Goal: Task Accomplishment & Management: Use online tool/utility

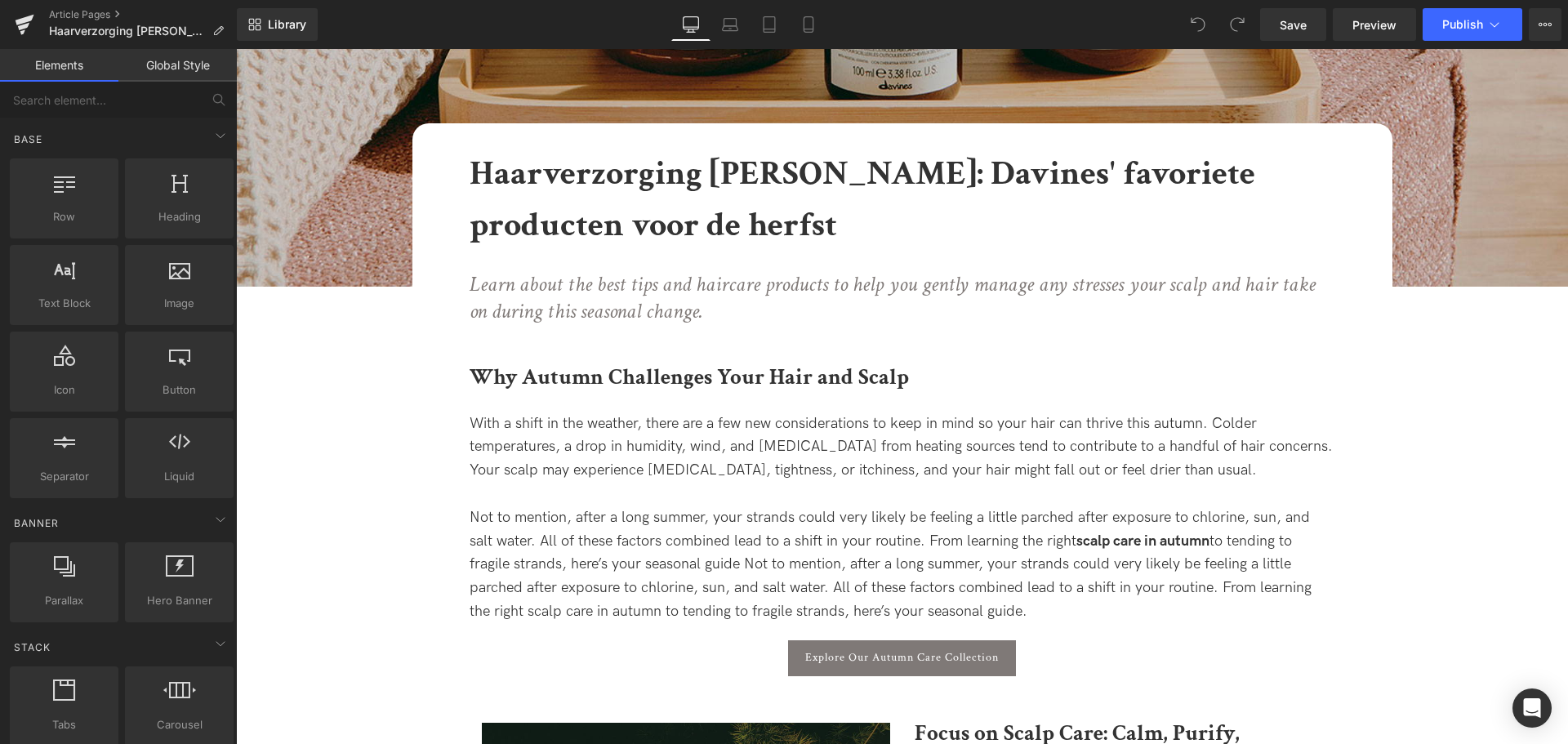
scroll to position [310, 0]
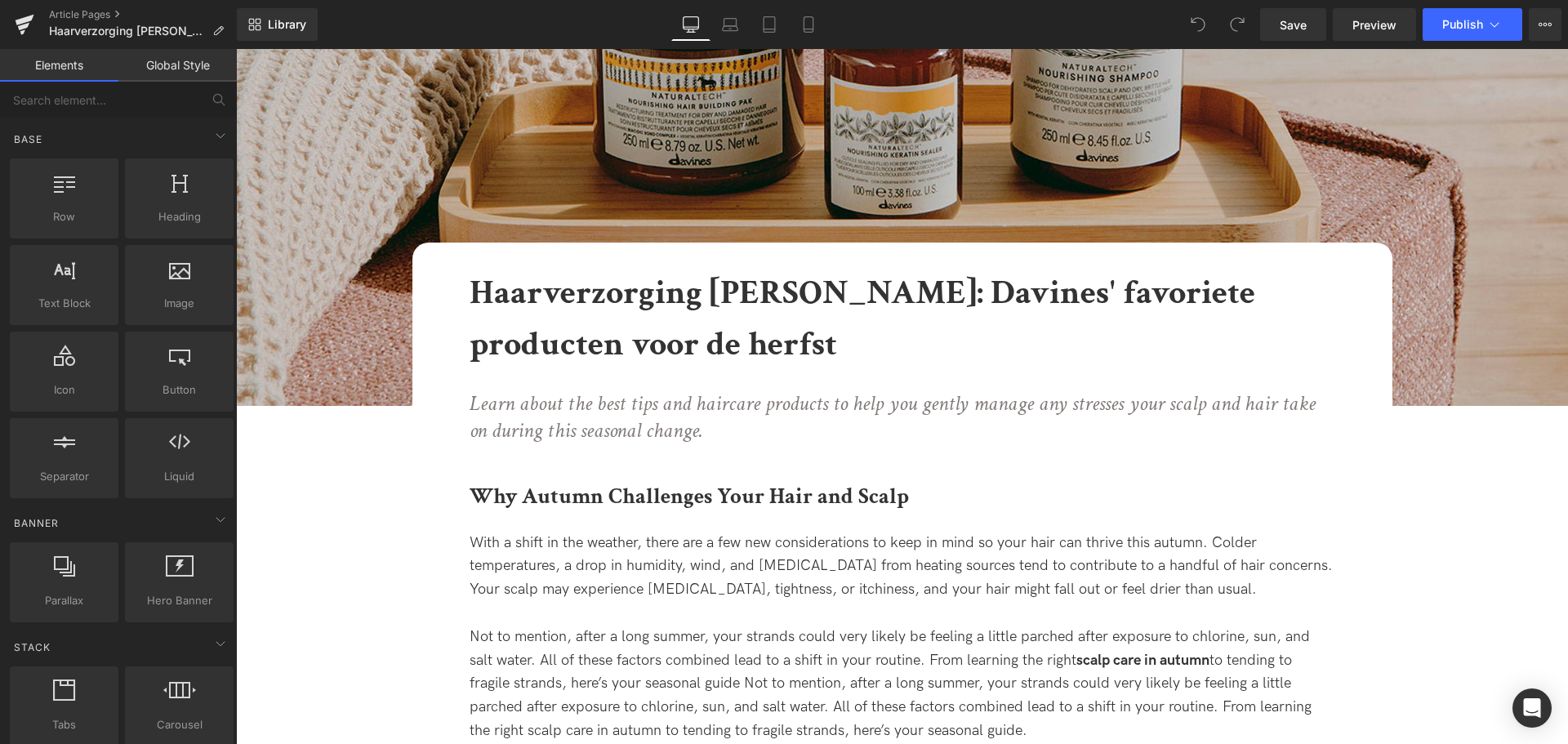
click at [846, 570] on span "With a shift in the weather, there are a few new considerations to keep in mind…" at bounding box center [901, 566] width 863 height 64
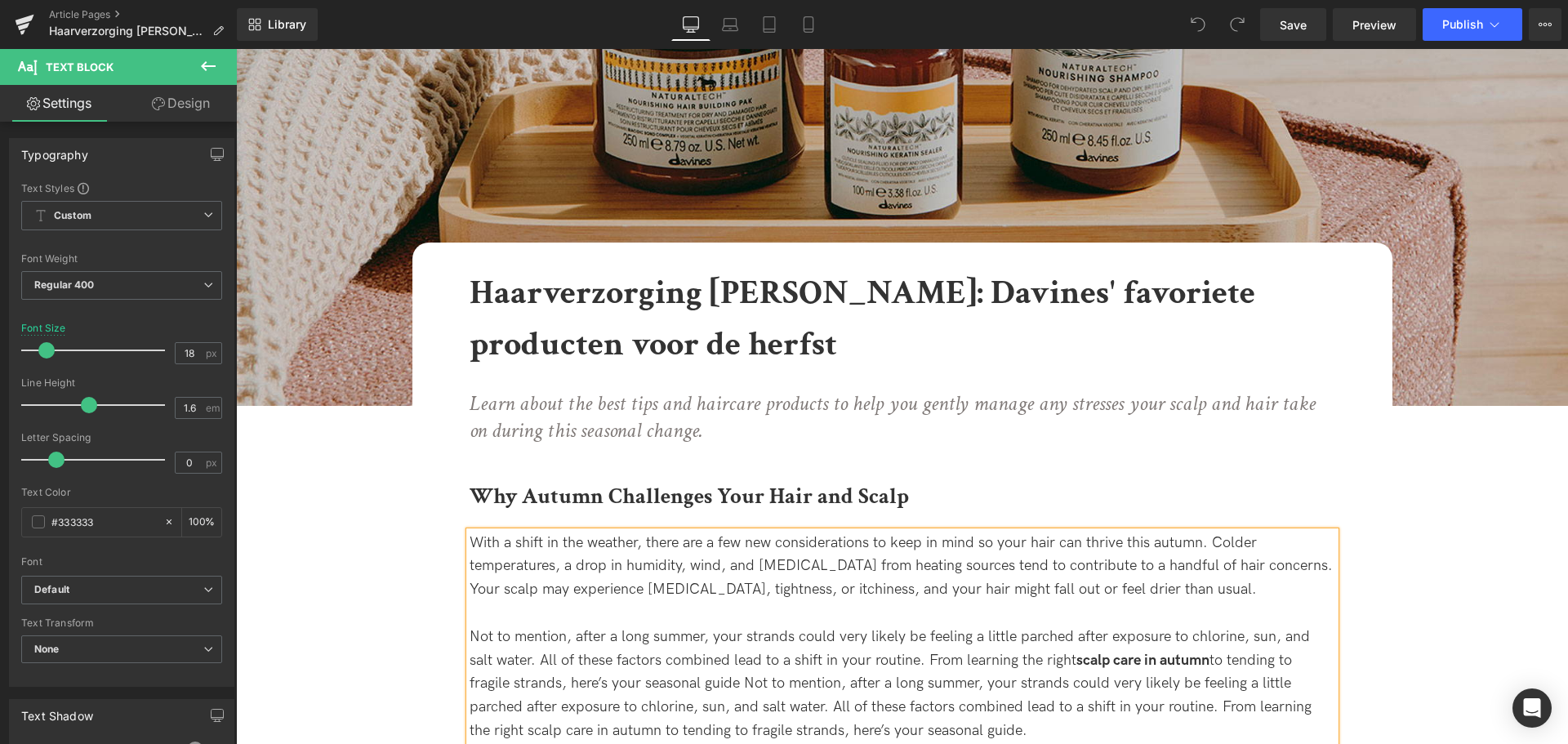
copy body "🚚 LORE IP DOL SITA CONS ADIPISCINGE SE DOEIUSM TEMPOR INCIDIDUNT 🚚 🎁 UTLA ETD M…"
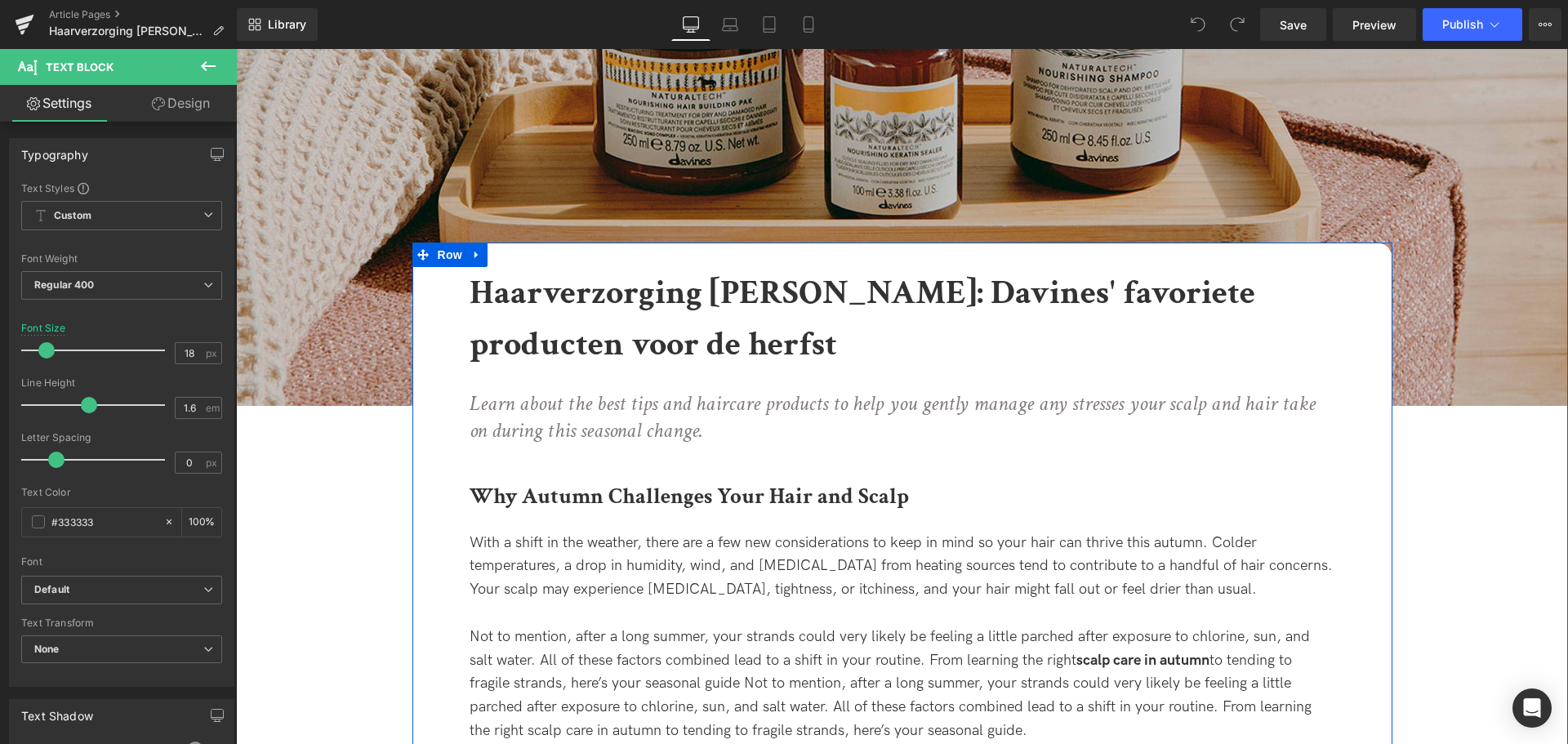
click at [743, 333] on h1 "Haarverzorging [PERSON_NAME]: Davines' favoriete producten voor de herfst" at bounding box center [902, 319] width 866 height 103
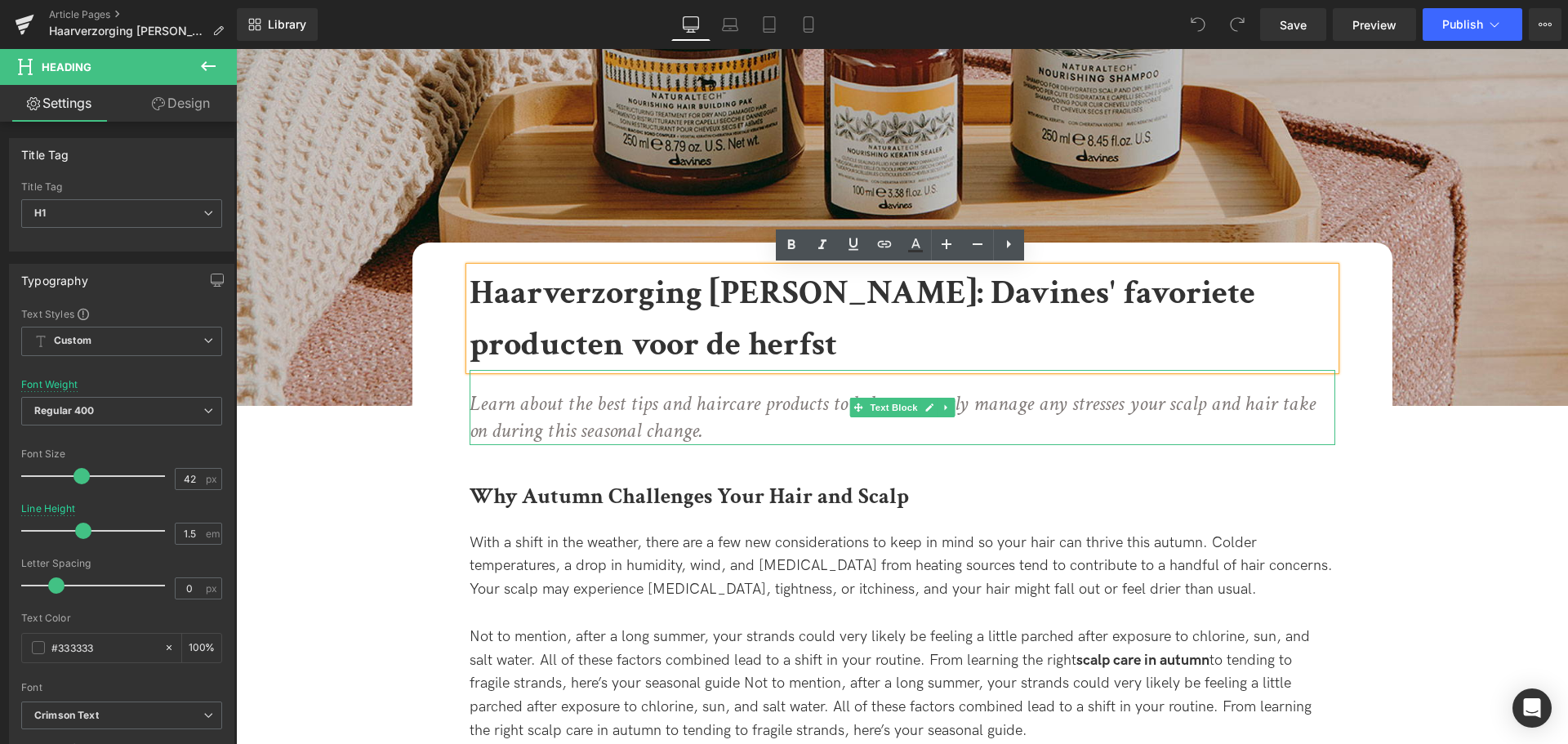
click at [750, 428] on p "Learn about the best tips and haircare products to help you gently manage any s…" at bounding box center [902, 417] width 866 height 56
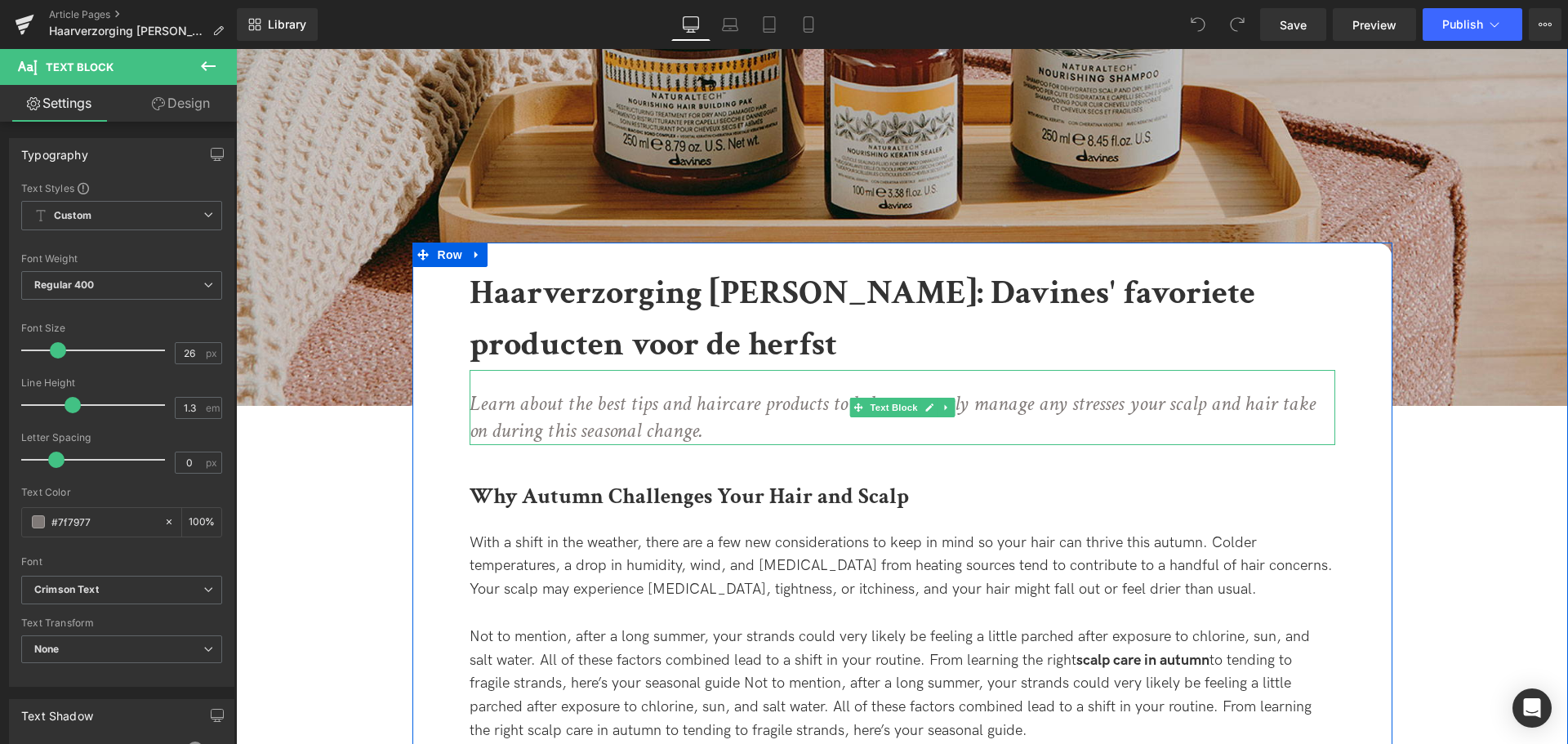
click at [713, 436] on p "Learn about the best tips and haircare products to help you gently manage any s…" at bounding box center [902, 417] width 866 height 56
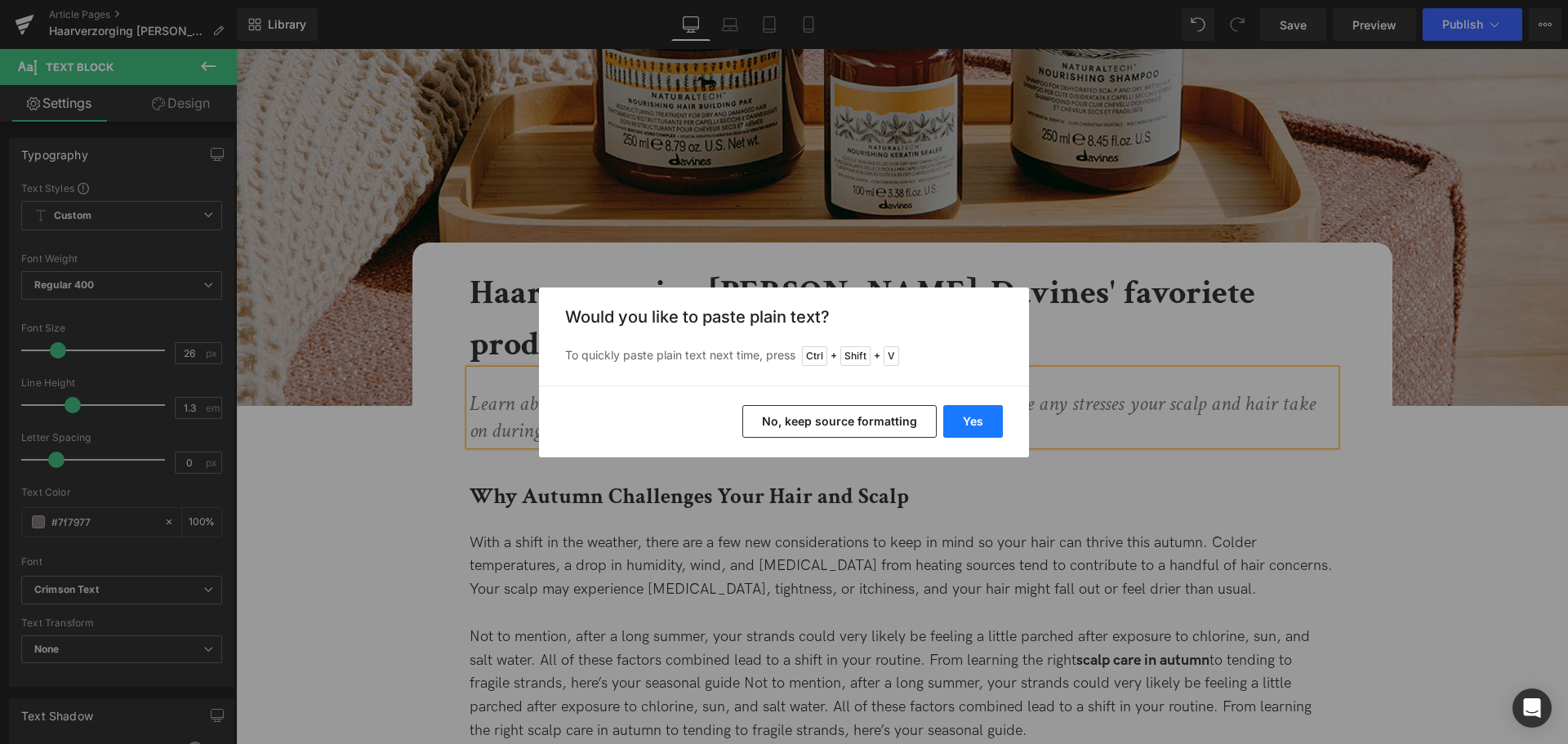
click at [988, 414] on button "Yes" at bounding box center [974, 421] width 60 height 33
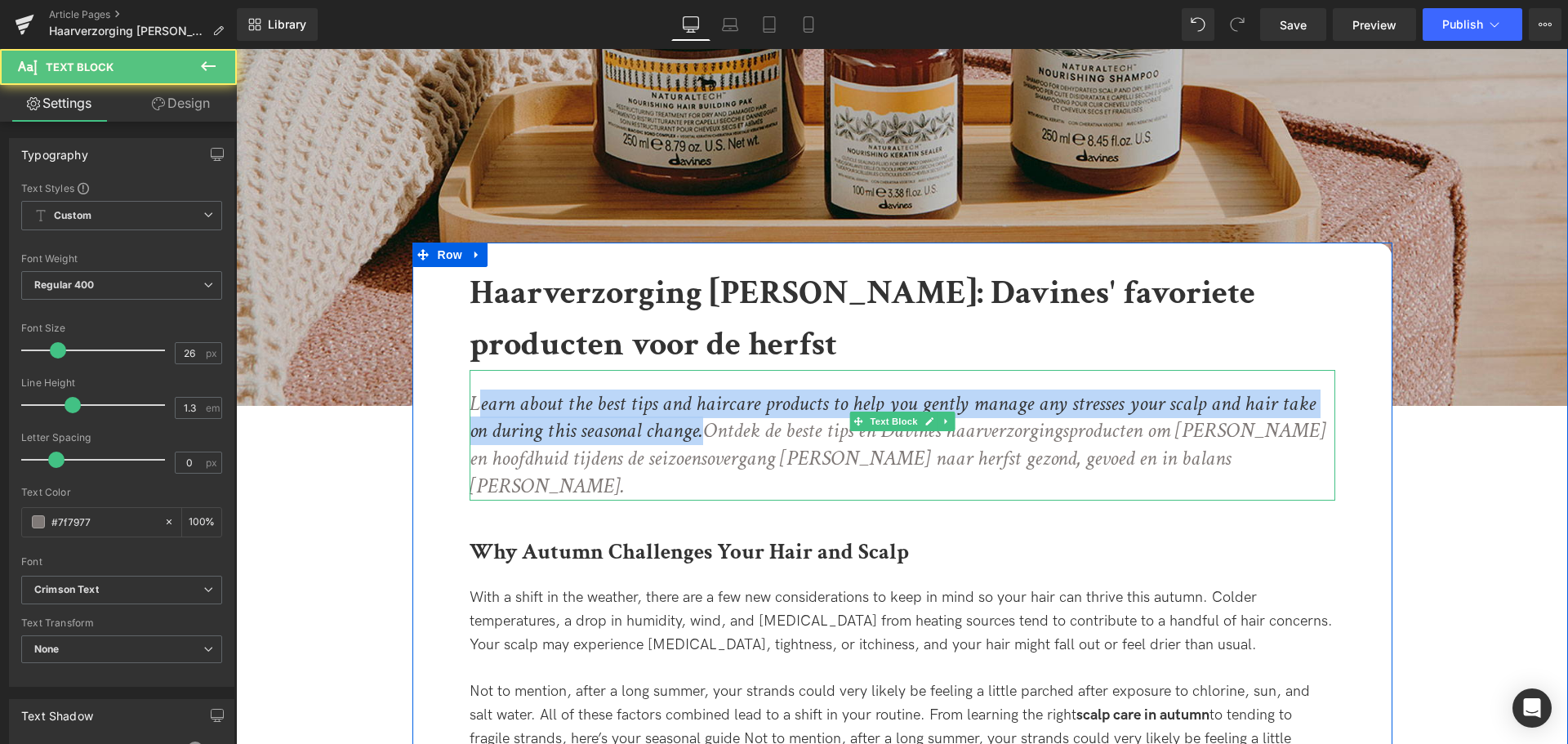
drag, startPoint x: 680, startPoint y: 429, endPoint x: 475, endPoint y: 387, distance: 209.3
click at [475, 387] on div "Learn about the best tips and haircare products to help you gently manage any s…" at bounding box center [902, 435] width 866 height 131
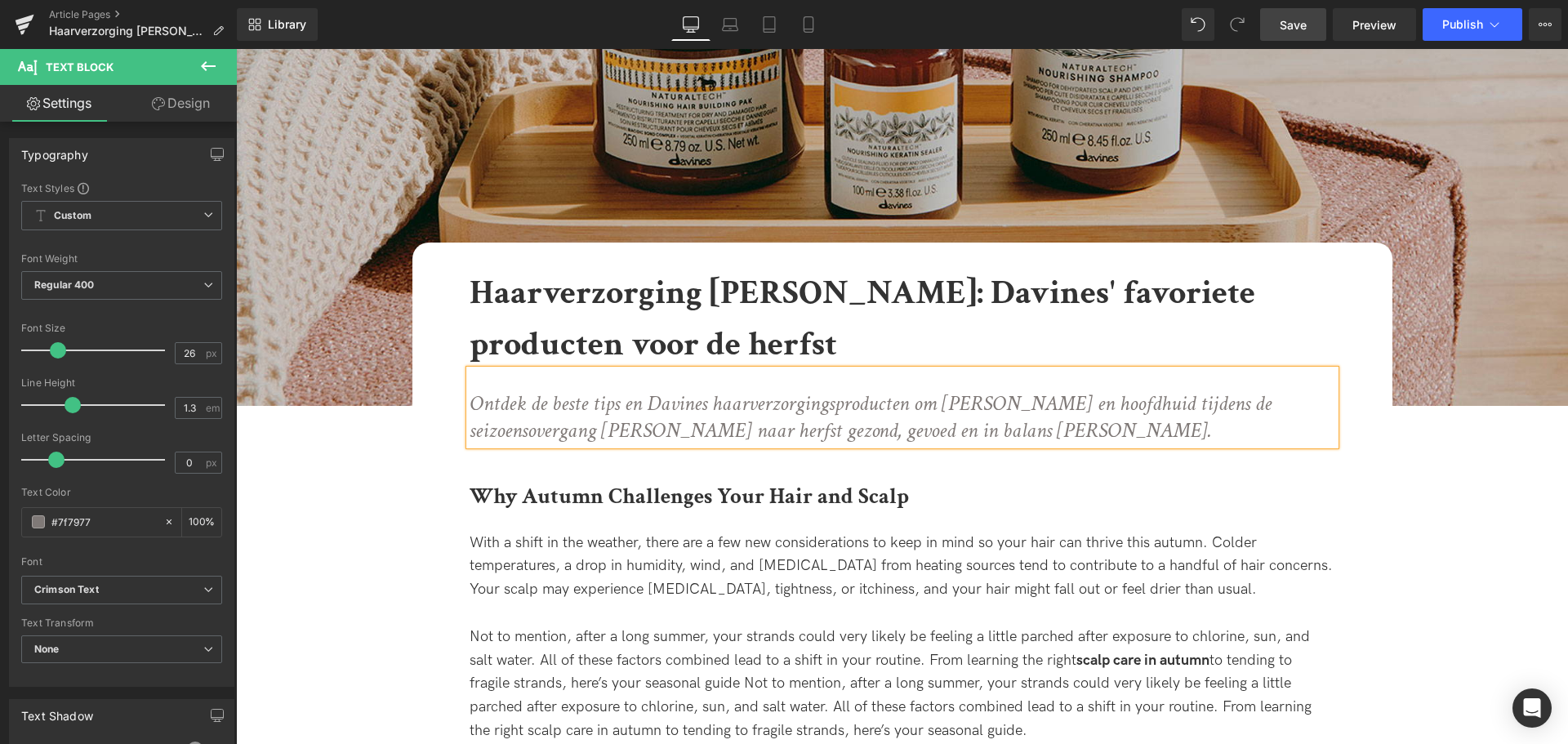
click at [1307, 23] on span "Save" at bounding box center [1293, 25] width 27 height 17
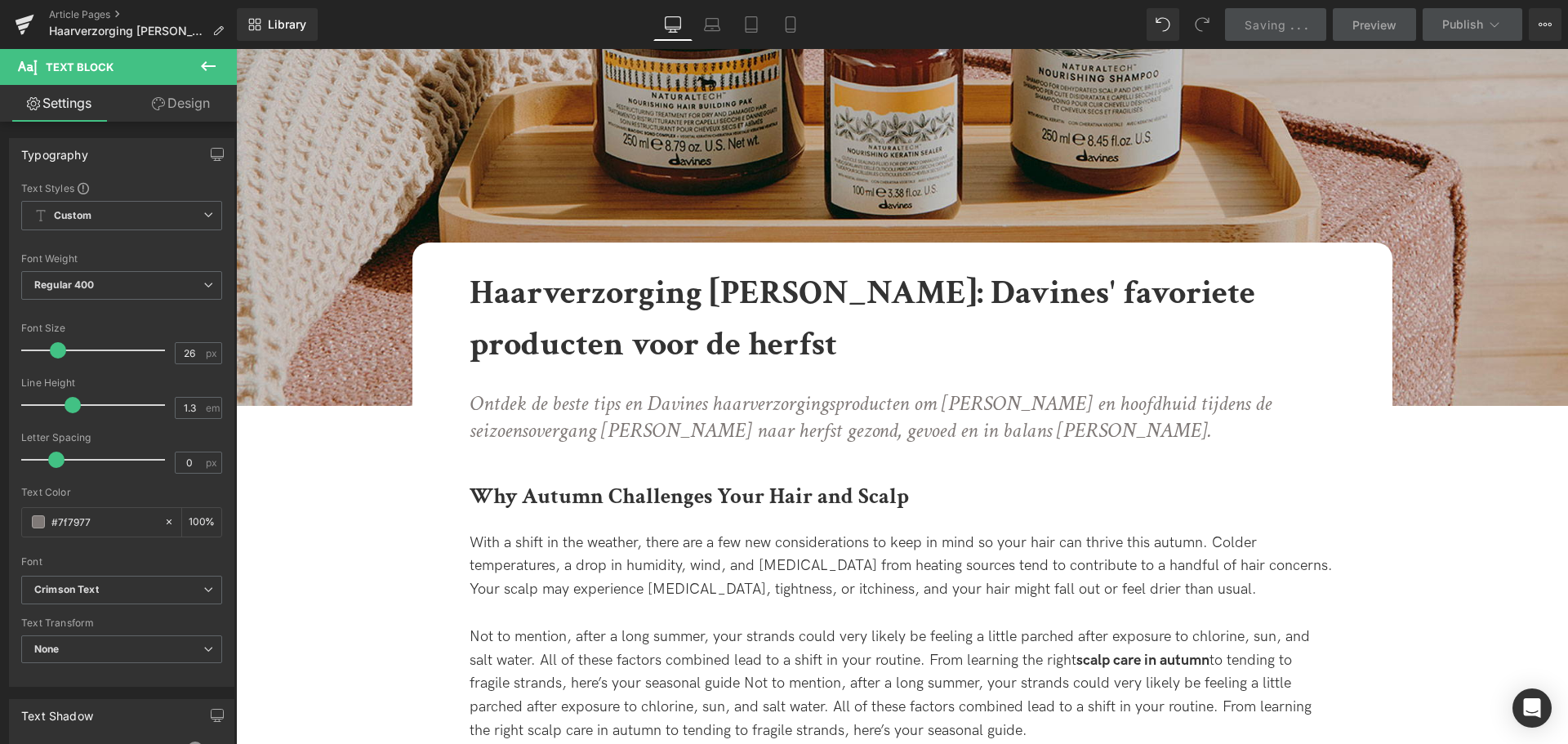
scroll to position [473, 0]
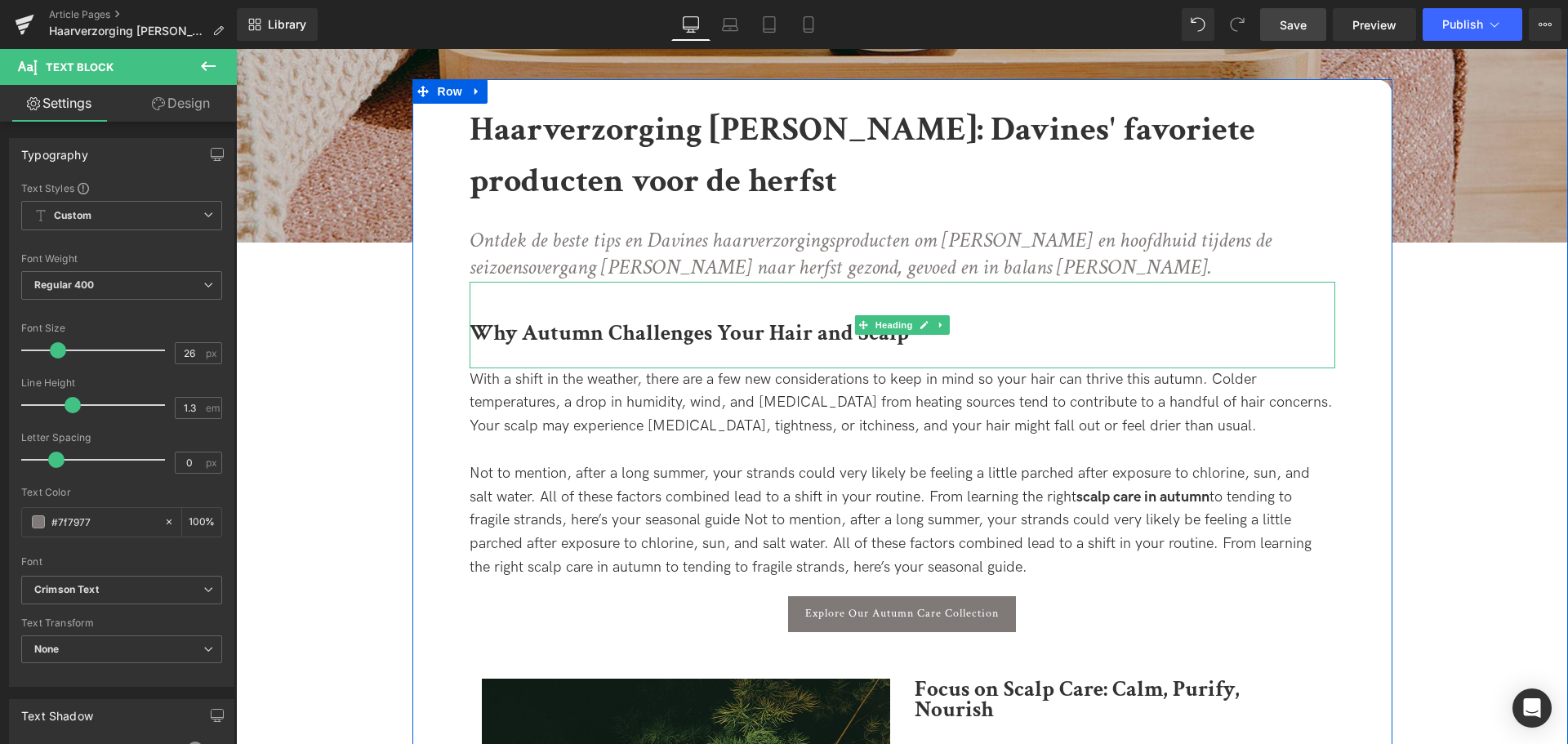
drag, startPoint x: 1029, startPoint y: 319, endPoint x: 950, endPoint y: 340, distance: 81.7
click at [1029, 319] on div "Why Autumn Challenges Your Hair and Scalp" at bounding box center [902, 325] width 866 height 86
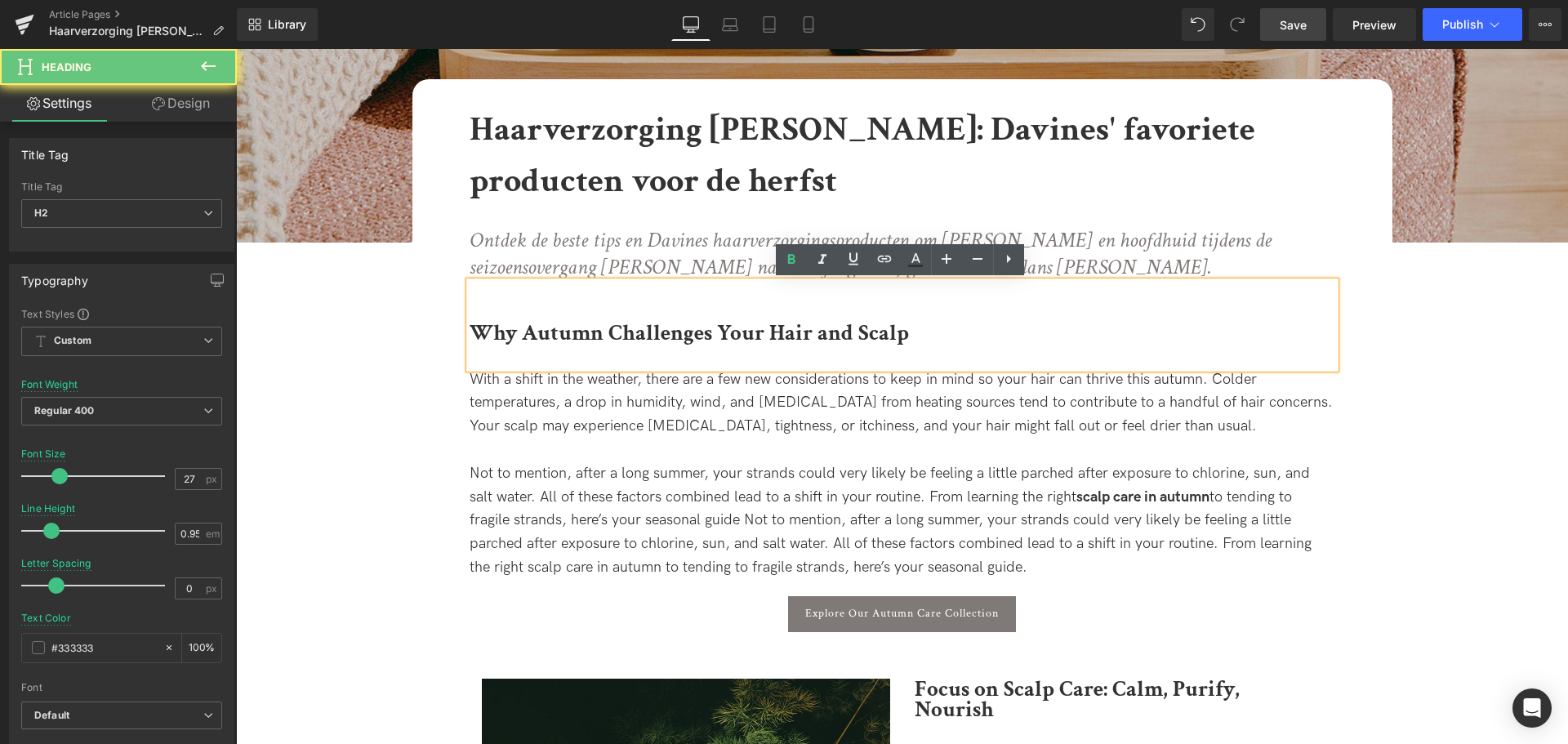
click at [906, 333] on h2 "Why Autumn Challenges Your Hair and Scalp" at bounding box center [902, 333] width 866 height 21
paste div
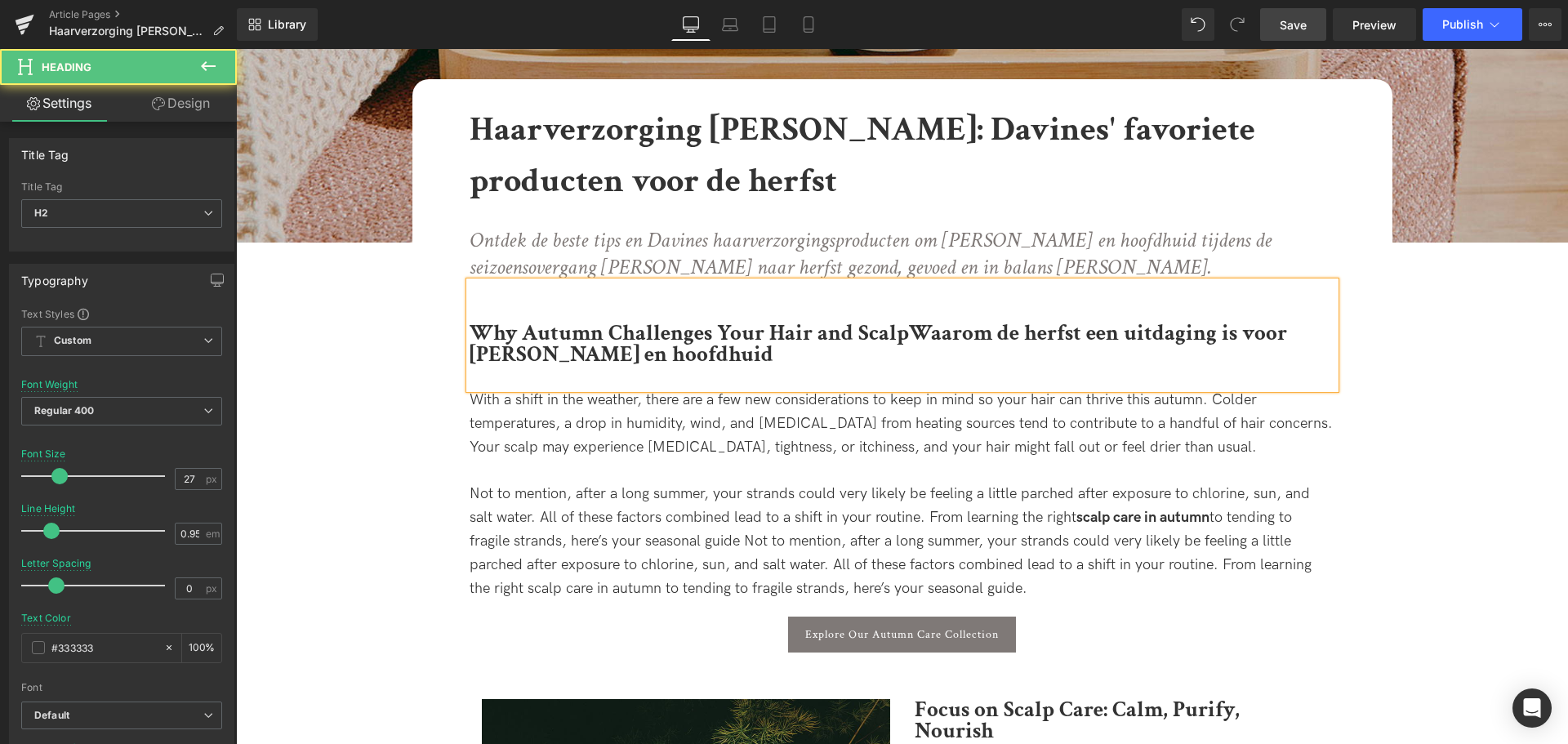
click at [906, 333] on b "Why Autumn Challenges Your Hair and ScalpWaarom de herfst een uitdaging is voor…" at bounding box center [878, 343] width 818 height 49
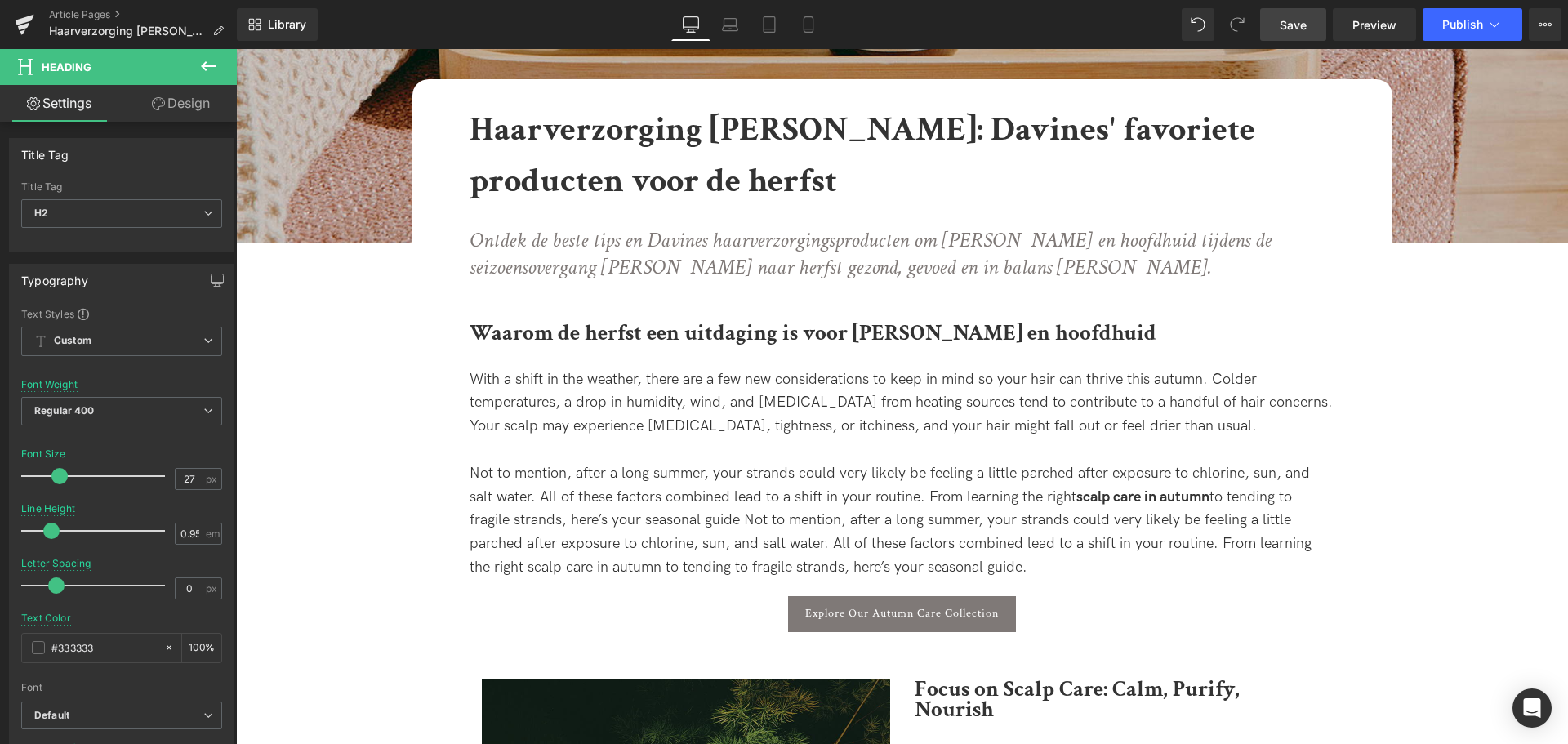
drag, startPoint x: 776, startPoint y: 514, endPoint x: 891, endPoint y: 485, distance: 118.6
click at [777, 514] on span "Not to mention, after a long summer, your strands could very likely be feeling …" at bounding box center [891, 520] width 842 height 111
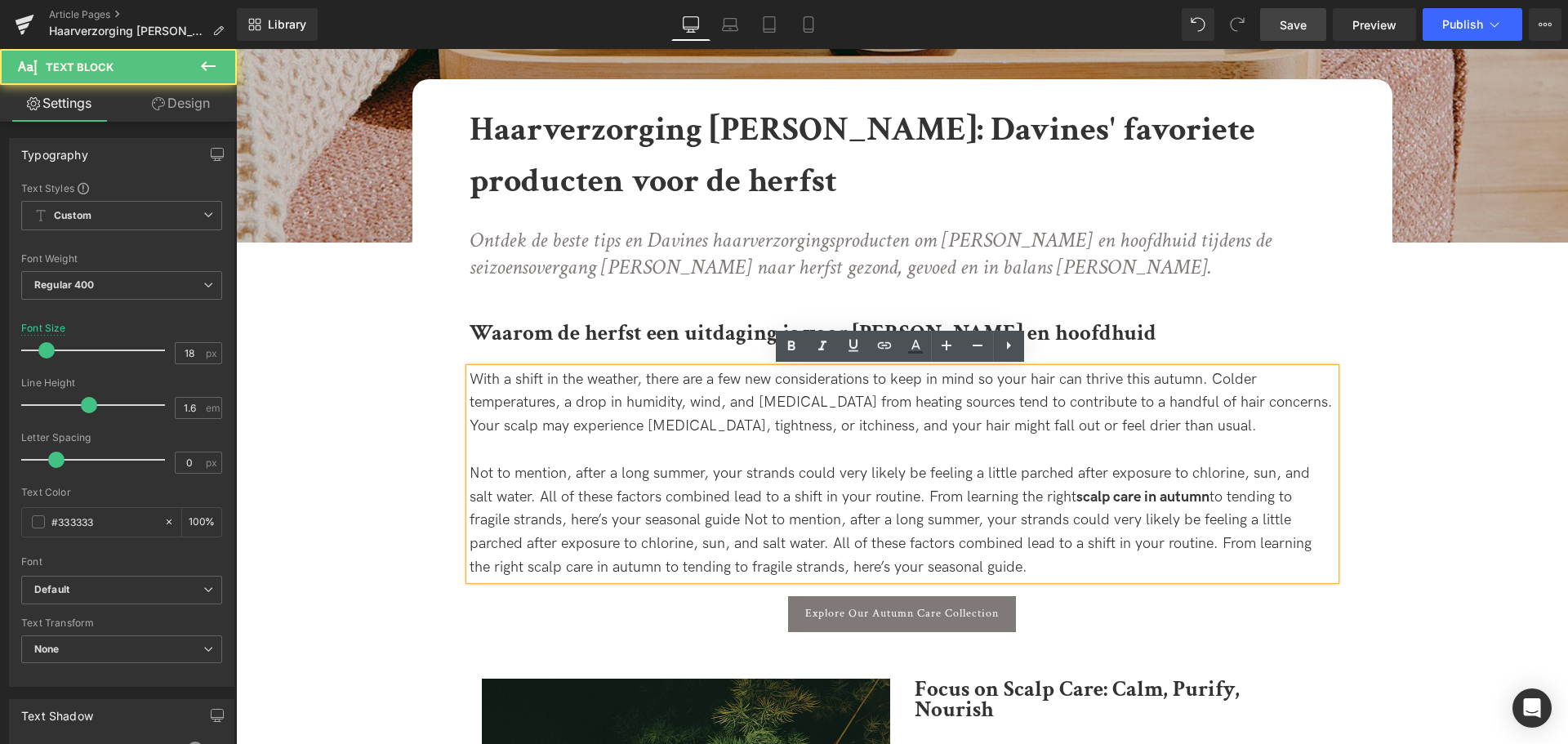
click at [1014, 570] on div "Not to mention, after a long summer, your strands could very likely be feeling …" at bounding box center [902, 521] width 866 height 117
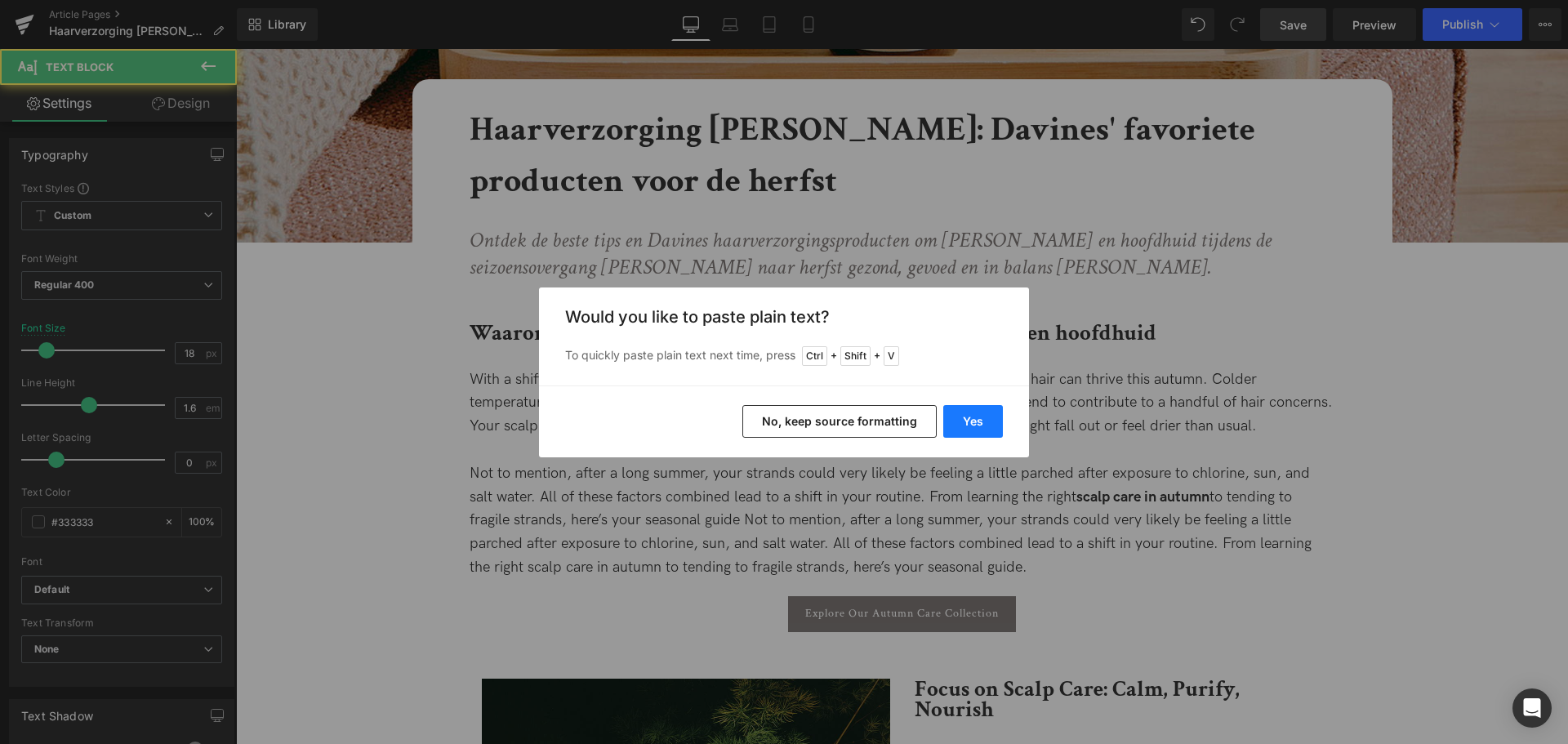
click at [982, 418] on button "Yes" at bounding box center [974, 421] width 60 height 33
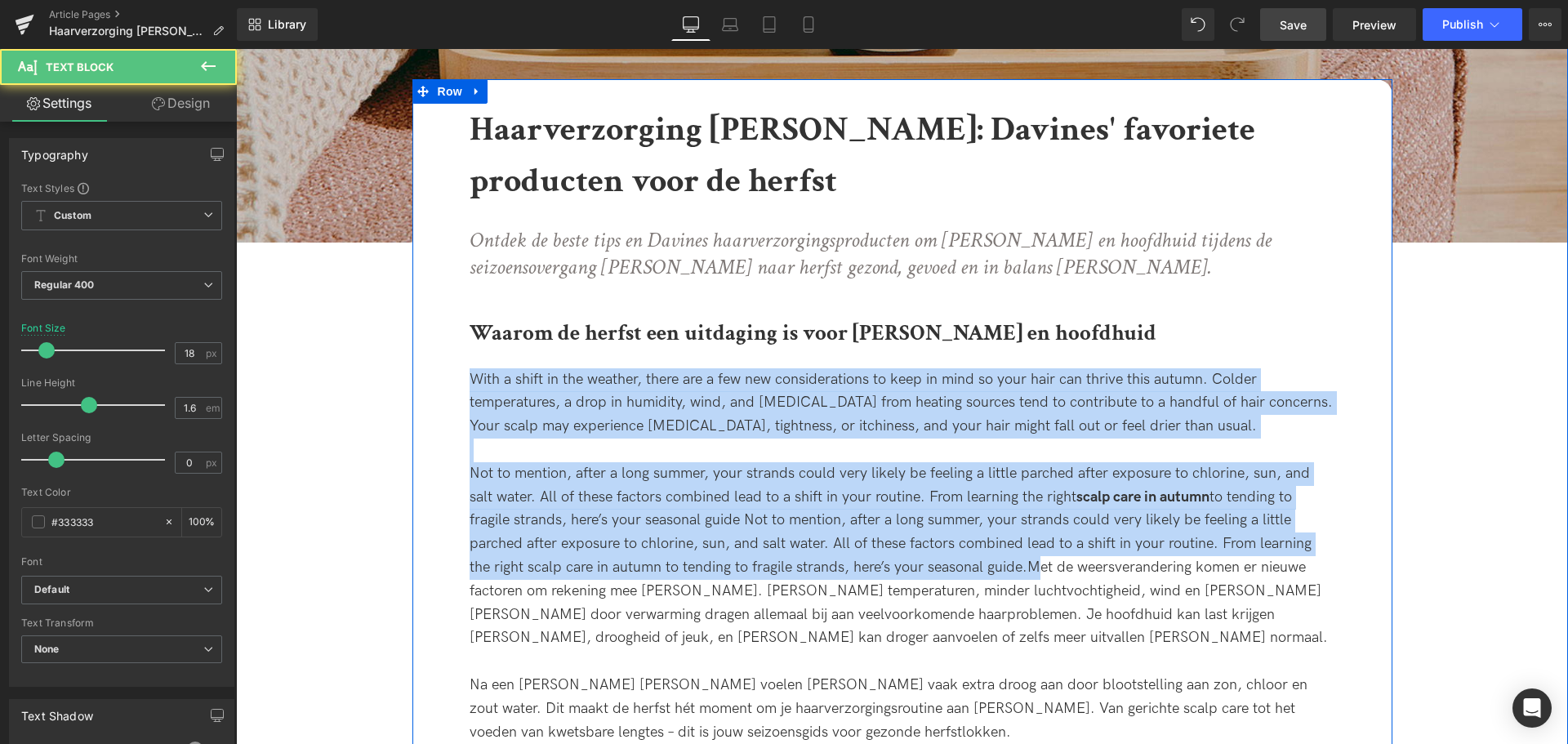
drag, startPoint x: 970, startPoint y: 563, endPoint x: 399, endPoint y: 355, distance: 607.7
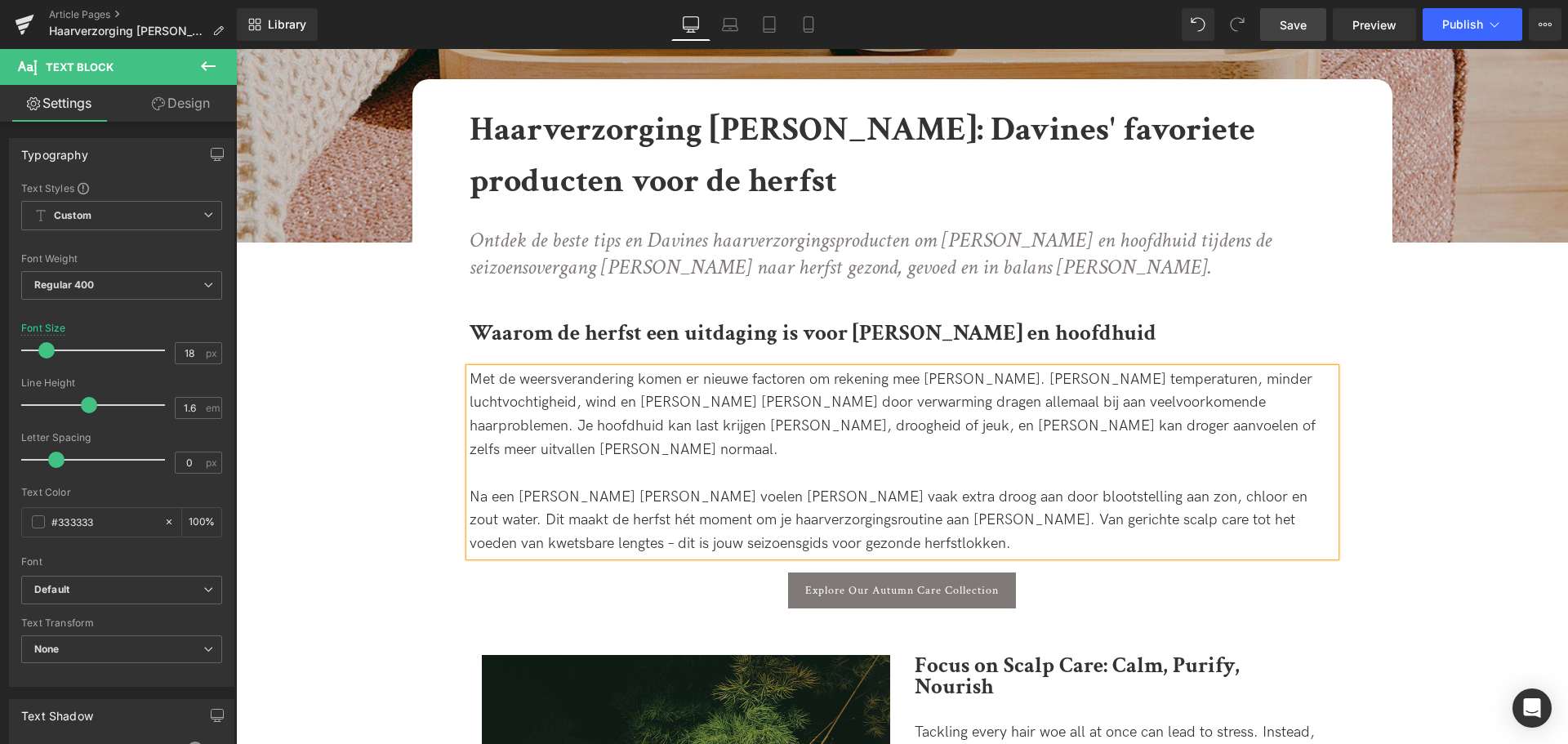
click at [1303, 27] on span "Save" at bounding box center [1293, 25] width 27 height 17
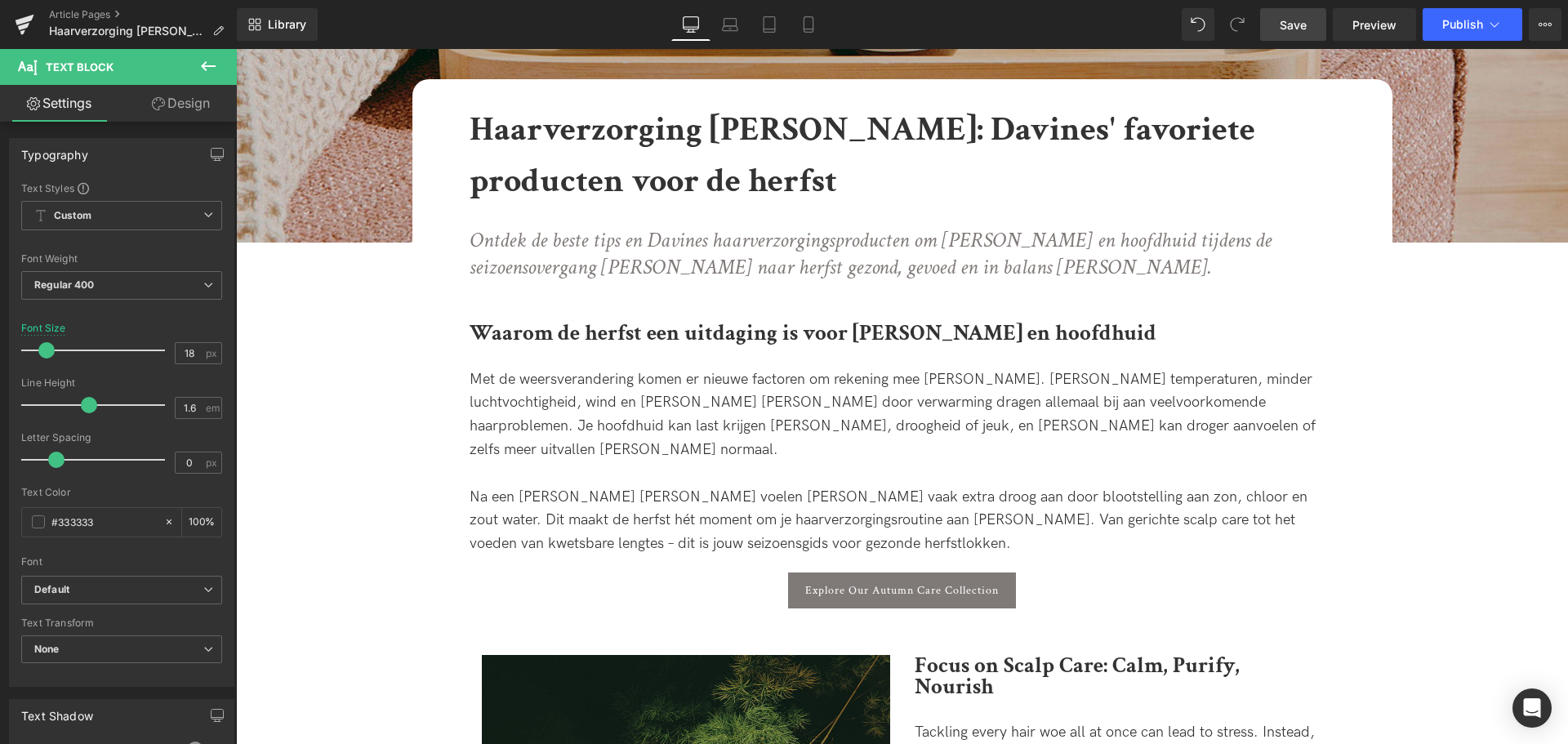
click at [1304, 9] on link "Save" at bounding box center [1293, 24] width 66 height 33
